Goal: Information Seeking & Learning: Learn about a topic

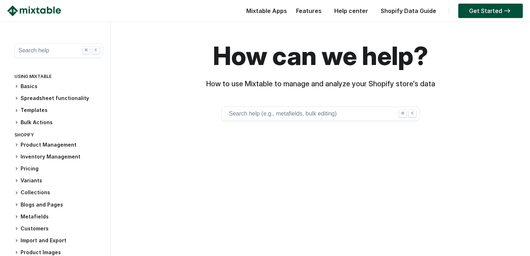
click at [50, 52] on button "Search help ⌘ K" at bounding box center [58, 50] width 89 height 14
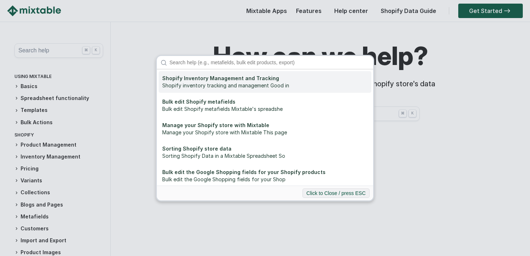
click at [252, 71] on link "Shopify Inventory Management and Tracking Shopify inventory tracking and manage…" at bounding box center [265, 82] width 213 height 22
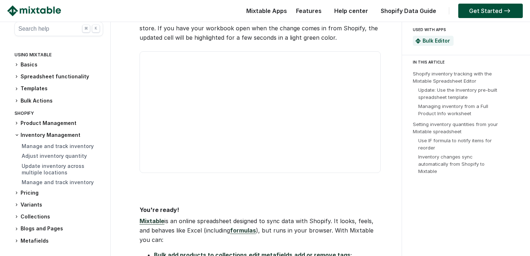
scroll to position [2281, 0]
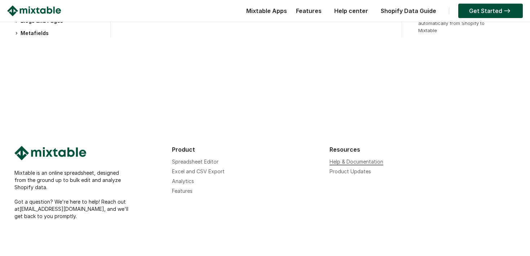
click at [346, 164] on link "Help & Documentation" at bounding box center [357, 161] width 54 height 6
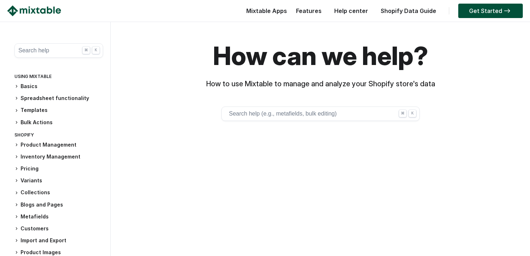
click at [20, 97] on h3 "Spreadsheet functionality" at bounding box center [58, 98] width 89 height 8
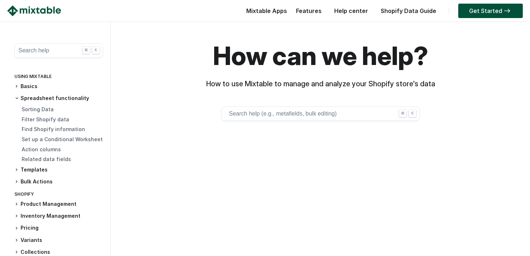
click at [51, 114] on div "Sorting Data Filter Shopify data Find Shopify information Set up a Conditional …" at bounding box center [58, 134] width 89 height 57
click at [43, 111] on link "Sorting Data" at bounding box center [38, 109] width 32 height 6
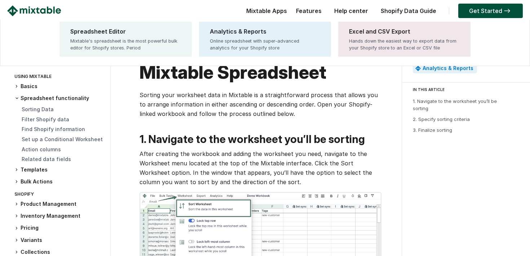
click at [284, 10] on div "Mixtable Apps Spreadsheet Editor Mixtable's spreadsheet is the most powerful bu…" at bounding box center [265, 12] width 44 height 14
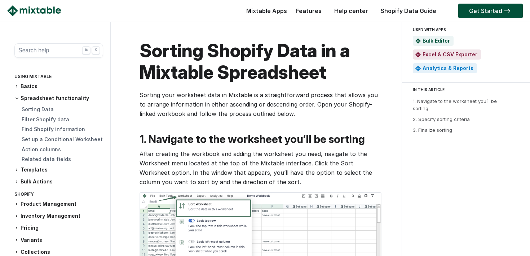
click at [314, 11] on link "Features" at bounding box center [308, 10] width 33 height 7
